Goal: Task Accomplishment & Management: Use online tool/utility

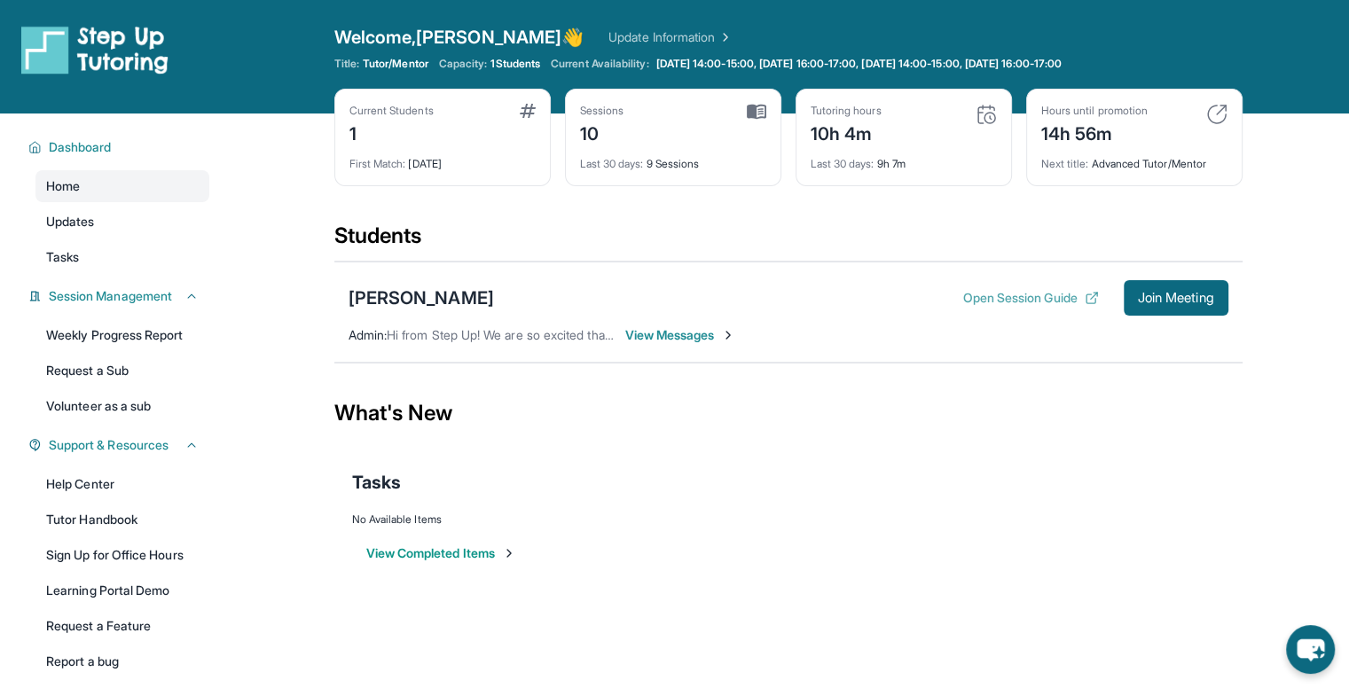
click at [972, 299] on button "Open Session Guide" at bounding box center [1030, 298] width 136 height 18
click at [1164, 288] on button "Join Meeting" at bounding box center [1176, 297] width 105 height 35
click at [1171, 301] on span "Join Meeting" at bounding box center [1176, 298] width 76 height 11
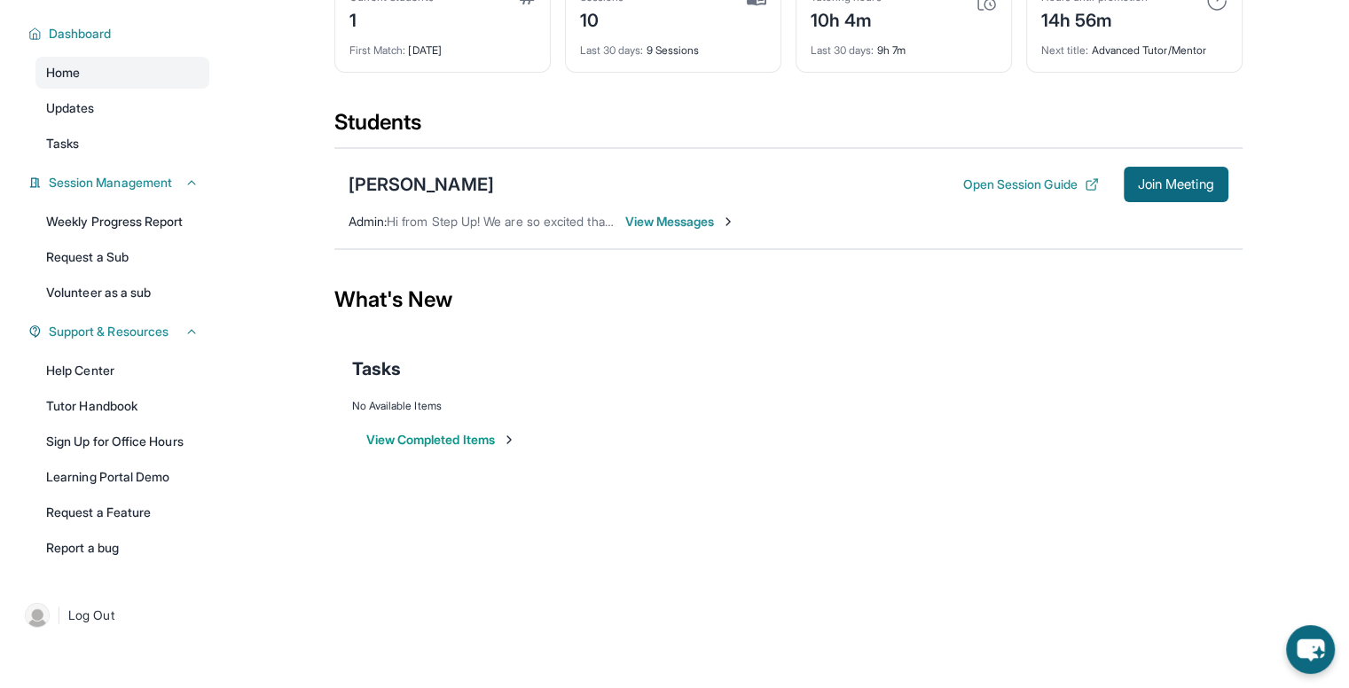
scroll to position [25, 0]
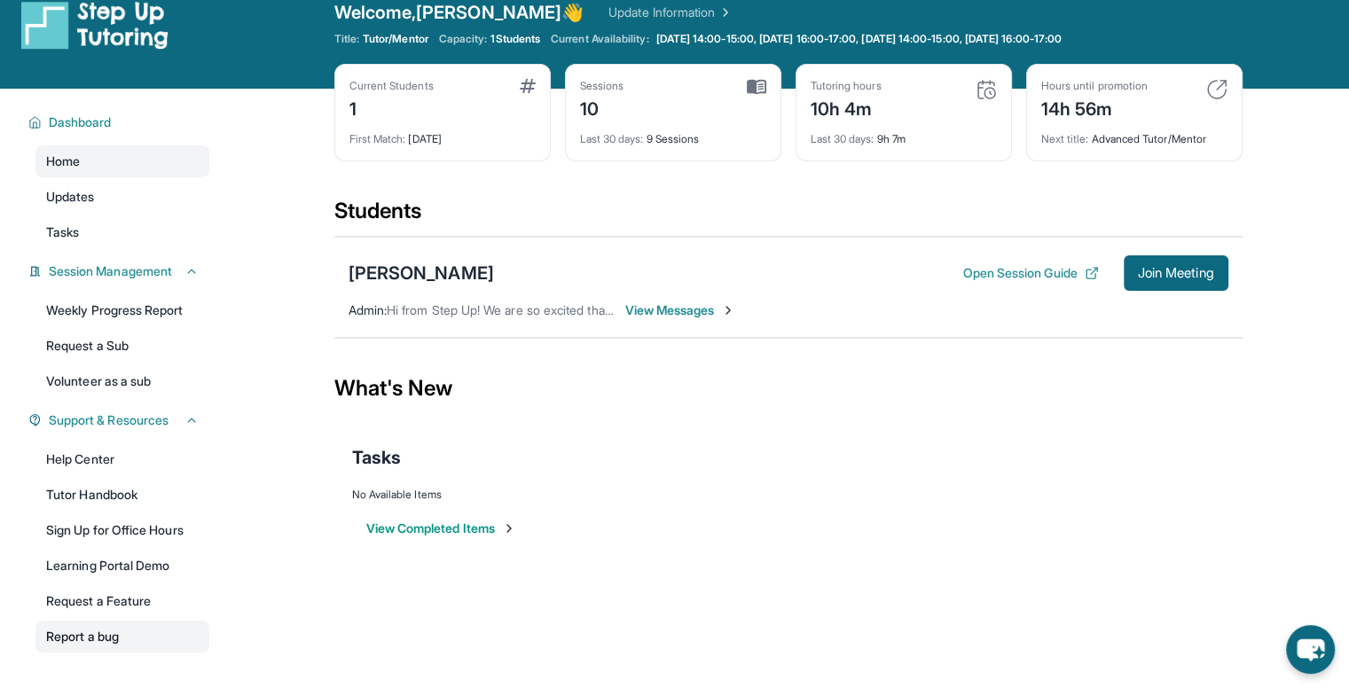
click at [146, 635] on link "Report a bug" at bounding box center [122, 637] width 174 height 32
click at [1001, 280] on button "Open Session Guide" at bounding box center [1030, 273] width 136 height 18
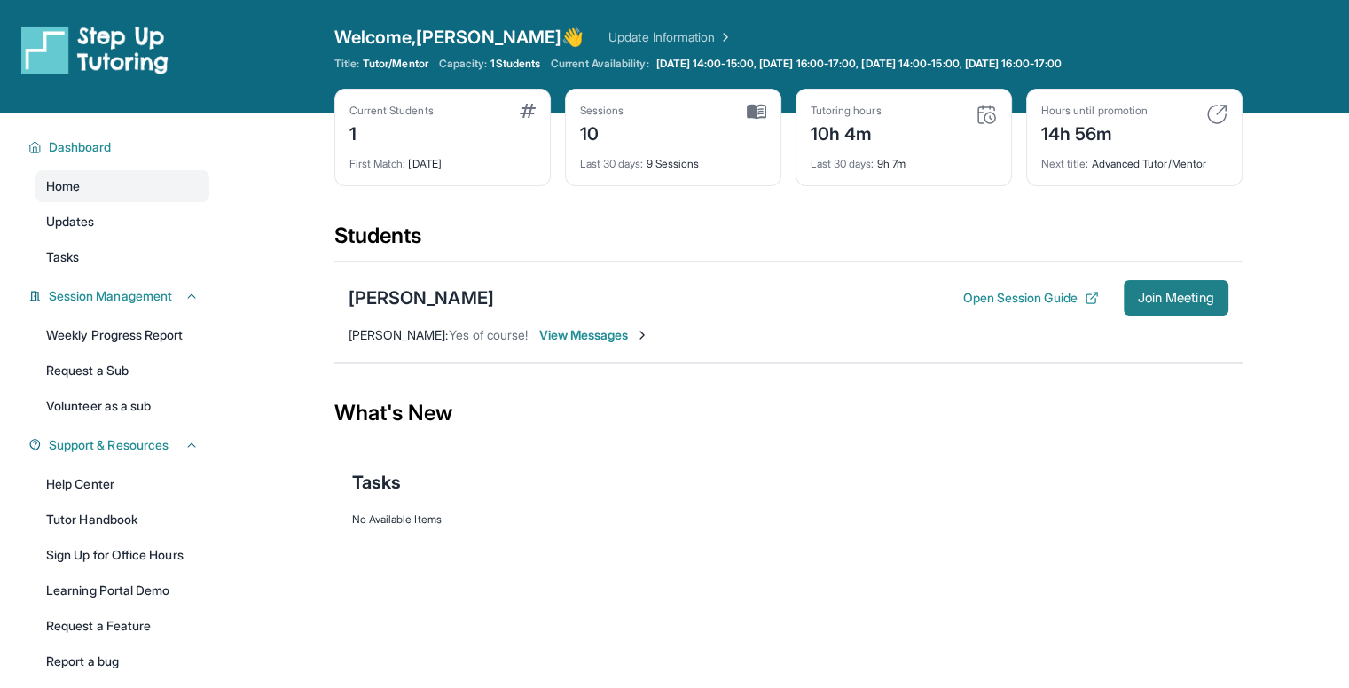
click at [1156, 294] on span "Join Meeting" at bounding box center [1176, 298] width 76 height 11
click at [1024, 294] on button "Open Session Guide" at bounding box center [1030, 298] width 136 height 18
